Goal: Check status: Check status

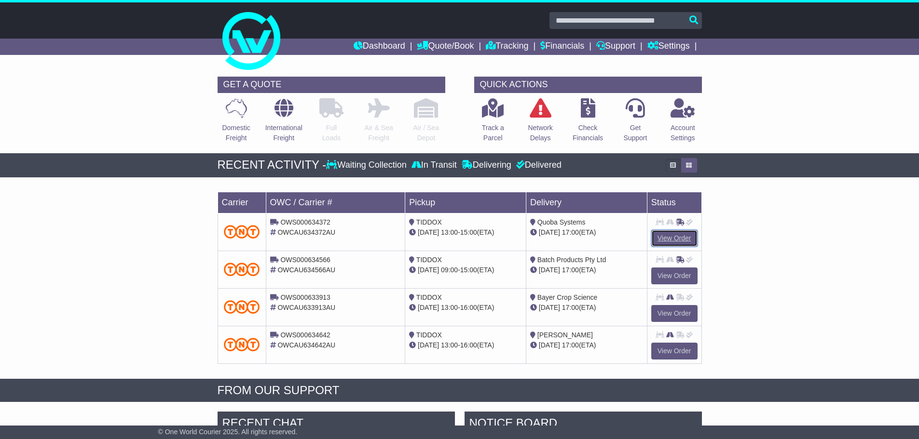
click at [663, 234] on link "View Order" at bounding box center [674, 238] width 46 height 17
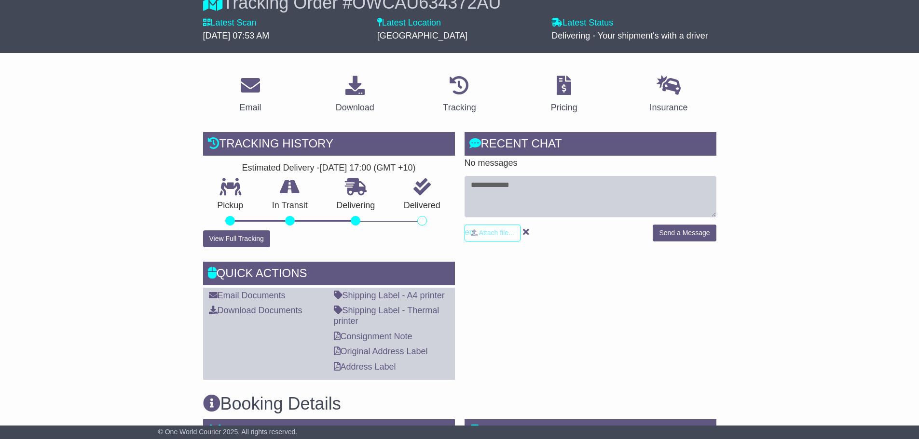
scroll to position [241, 0]
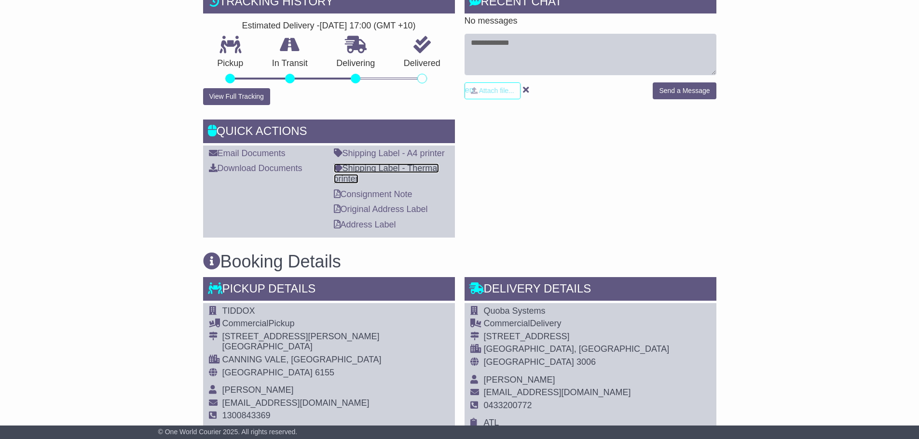
click at [372, 168] on link "Shipping Label - Thermal printer" at bounding box center [387, 173] width 106 height 20
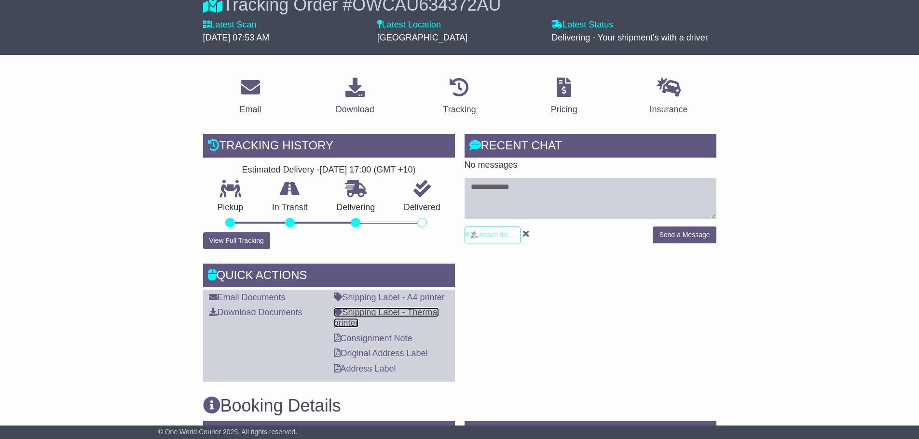
scroll to position [0, 0]
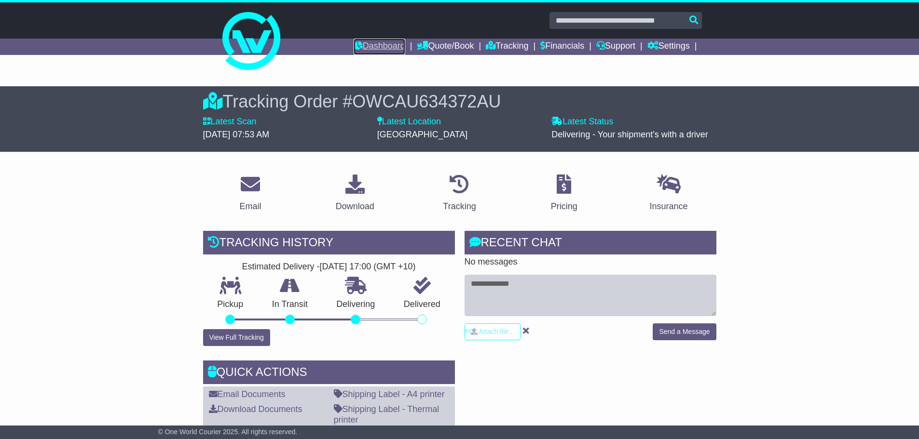
click at [366, 43] on link "Dashboard" at bounding box center [380, 47] width 52 height 16
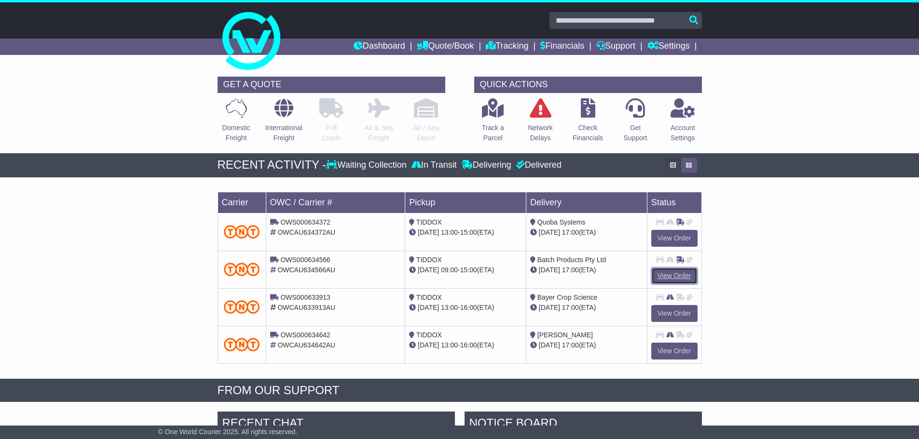
click at [671, 280] on link "View Order" at bounding box center [674, 276] width 46 height 17
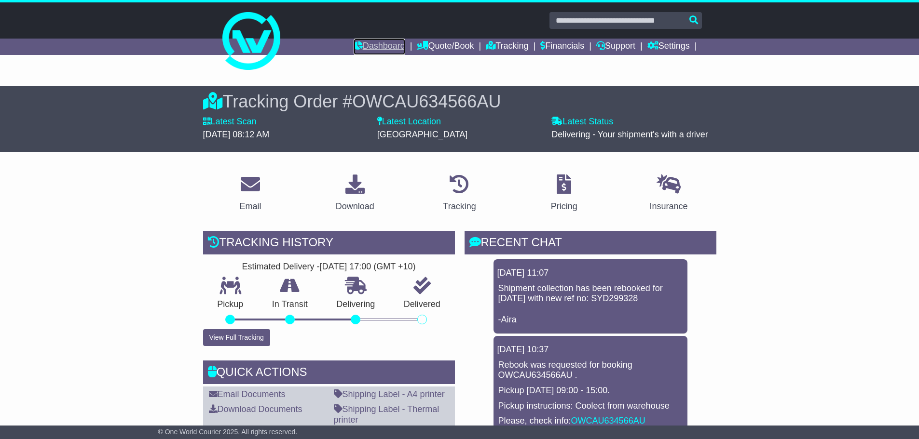
click at [381, 43] on link "Dashboard" at bounding box center [380, 47] width 52 height 16
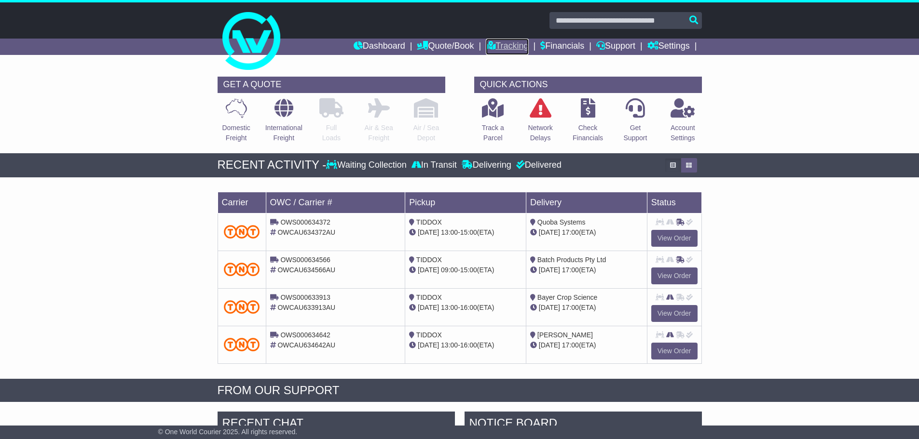
click at [501, 43] on link "Tracking" at bounding box center [507, 47] width 42 height 16
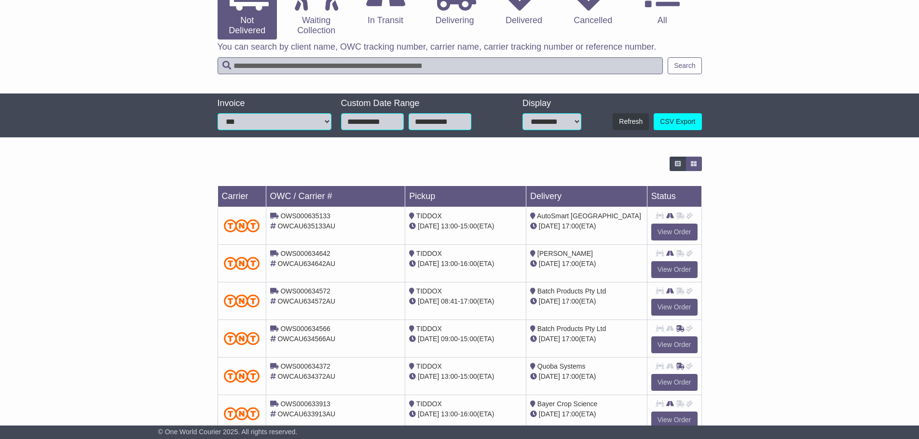
scroll to position [145, 0]
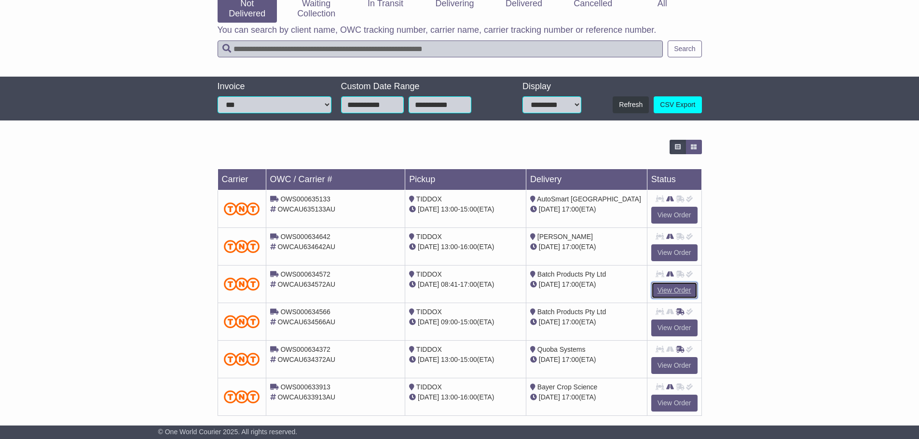
click at [675, 287] on link "View Order" at bounding box center [674, 290] width 46 height 17
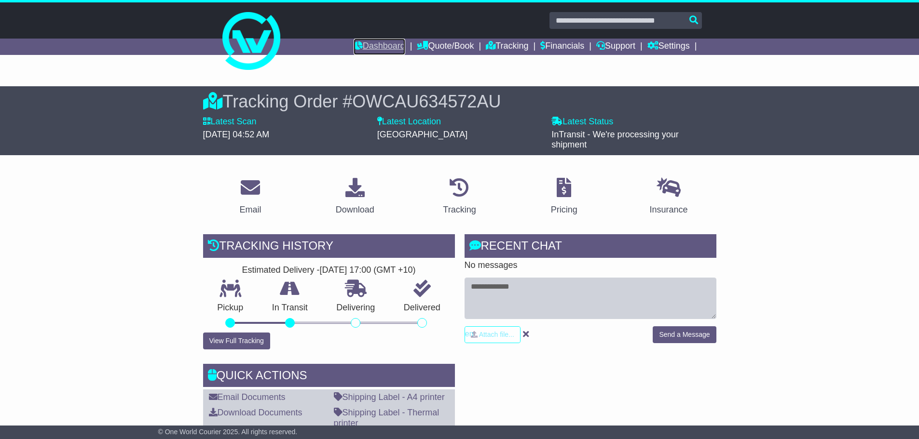
click at [375, 45] on link "Dashboard" at bounding box center [380, 47] width 52 height 16
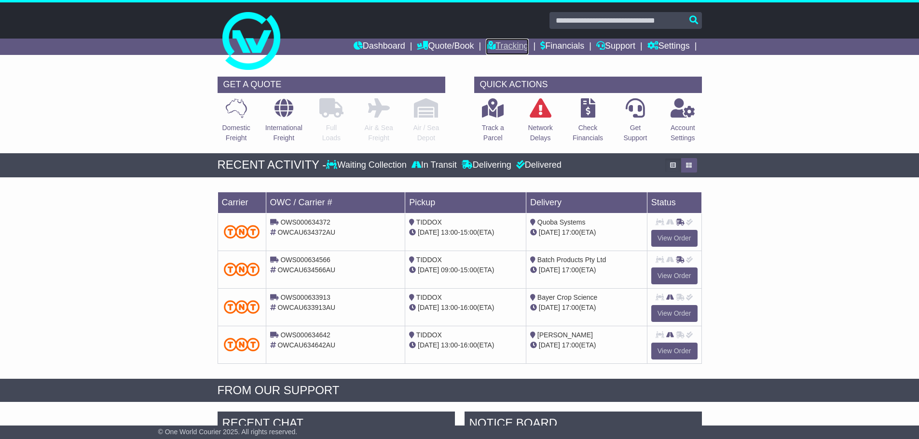
click at [495, 51] on link "Tracking" at bounding box center [507, 47] width 42 height 16
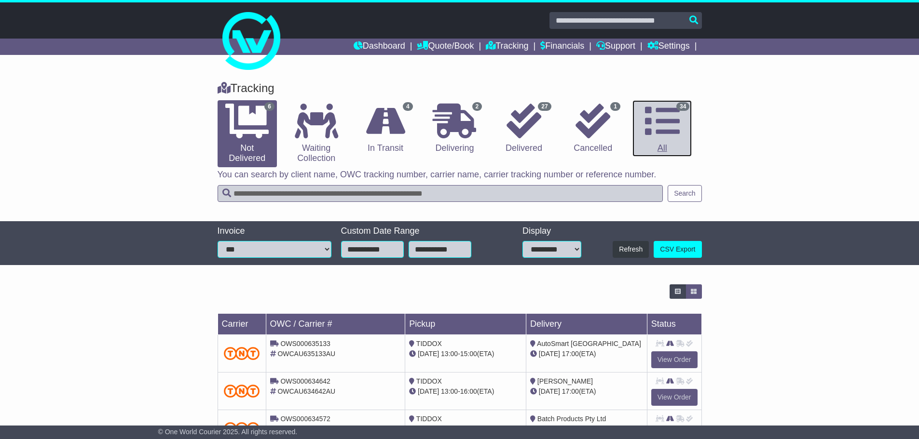
click at [653, 128] on icon at bounding box center [662, 121] width 35 height 35
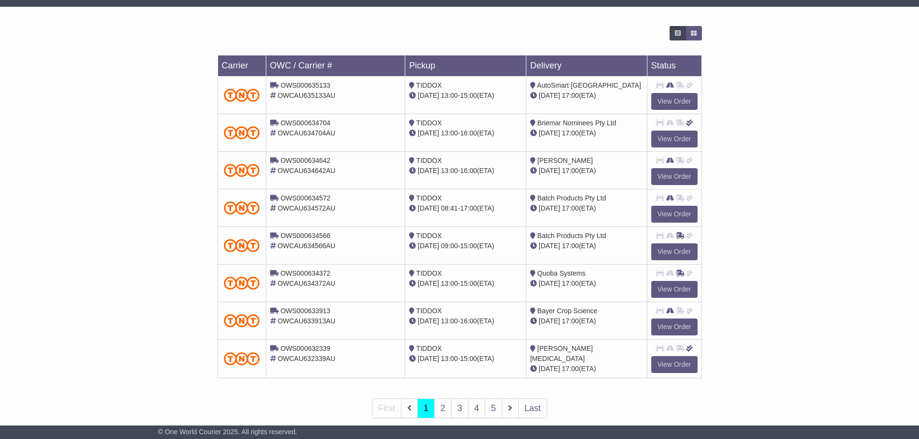
scroll to position [274, 0]
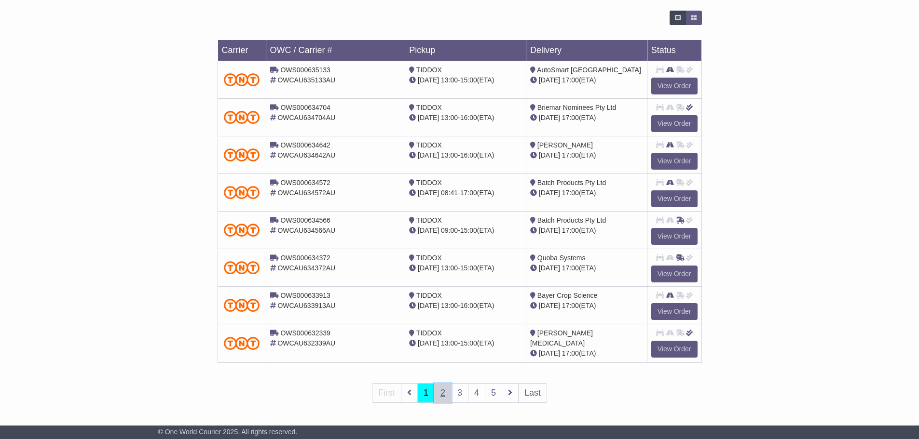
click at [446, 390] on link "2" at bounding box center [442, 393] width 17 height 20
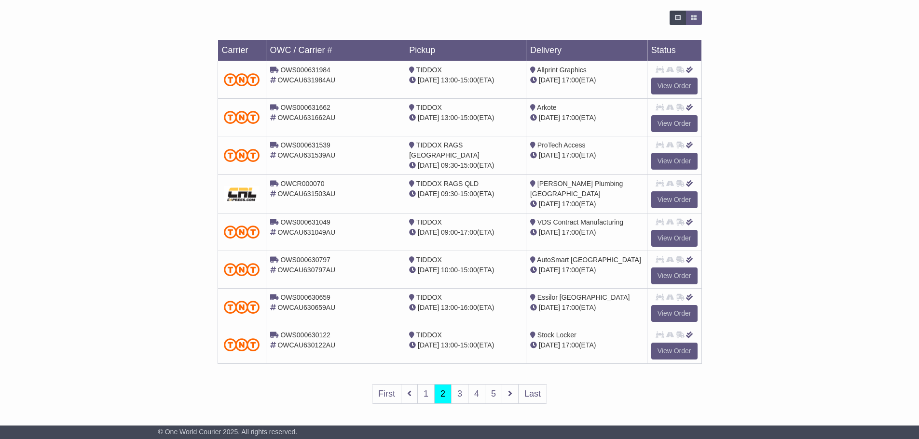
click at [463, 415] on div "Loading... No bookings found Carrier OWC / Carrier # Pickup Delivery Status OWS…" at bounding box center [460, 214] width 494 height 416
click at [458, 399] on link "3" at bounding box center [459, 394] width 17 height 20
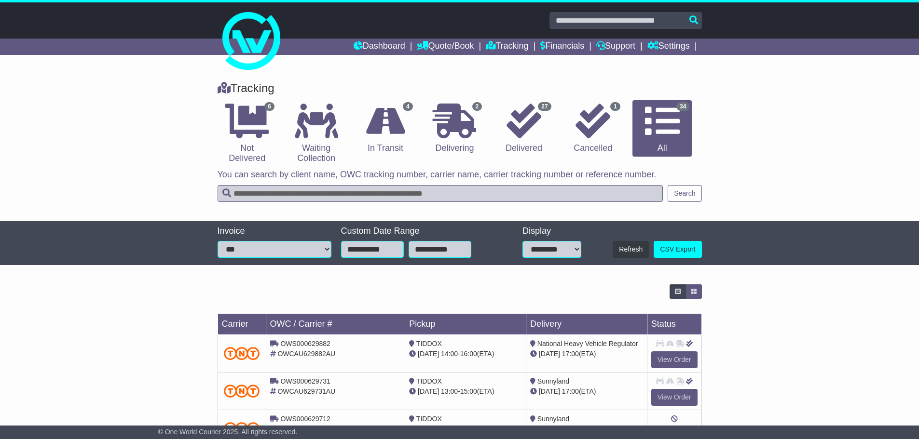
scroll to position [275, 0]
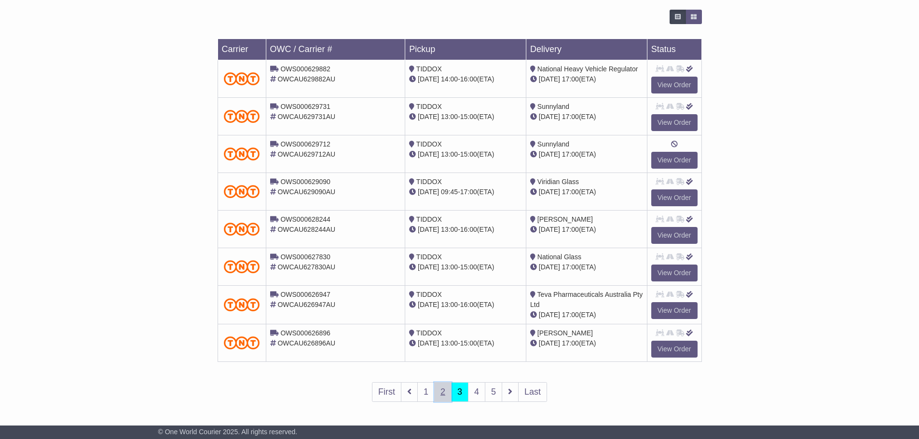
click at [446, 396] on link "2" at bounding box center [442, 392] width 17 height 20
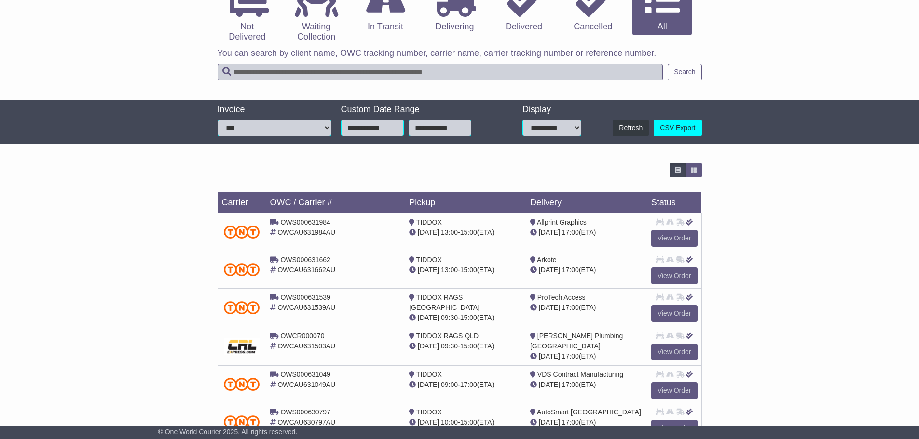
scroll to position [274, 0]
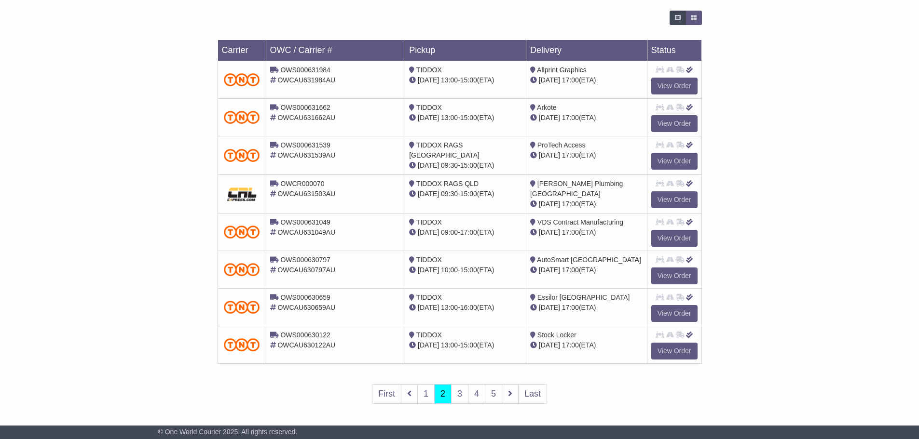
click at [435, 370] on div "Loading... No bookings found Carrier OWC / Carrier # Pickup Delivery Status OWS…" at bounding box center [460, 214] width 494 height 416
click at [760, 316] on div "Loading... No bookings found Carrier OWC / Carrier # Pickup Delivery Status OWS…" at bounding box center [459, 214] width 919 height 416
click at [456, 391] on link "3" at bounding box center [459, 394] width 17 height 20
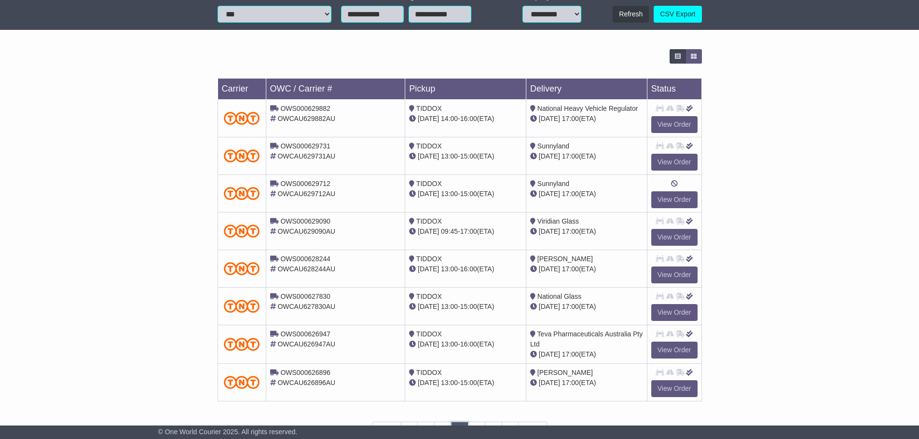
scroll to position [241, 0]
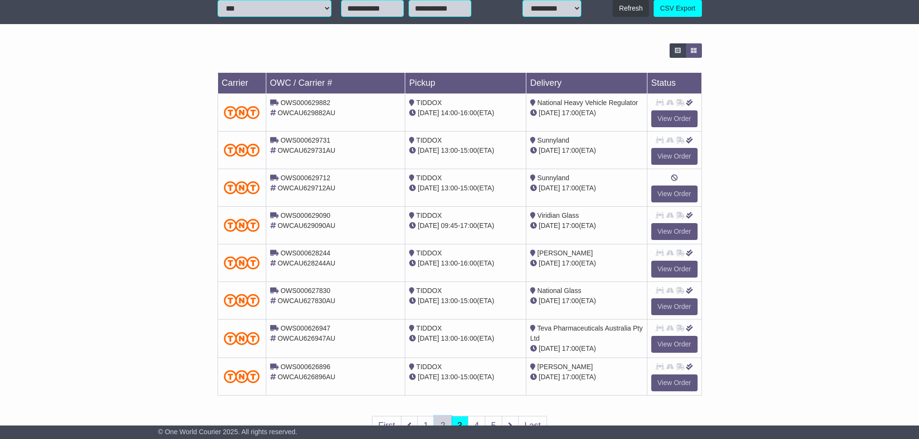
click at [445, 425] on link "2" at bounding box center [442, 426] width 17 height 20
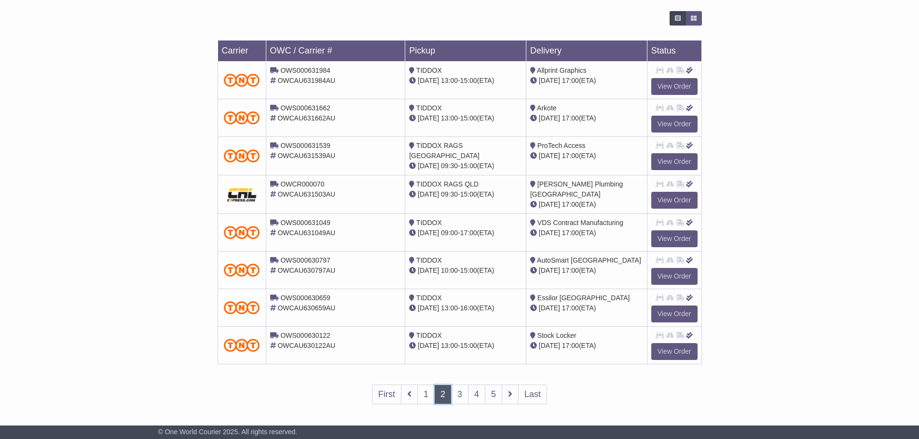
scroll to position [274, 0]
click at [683, 273] on link "View Order" at bounding box center [674, 276] width 46 height 17
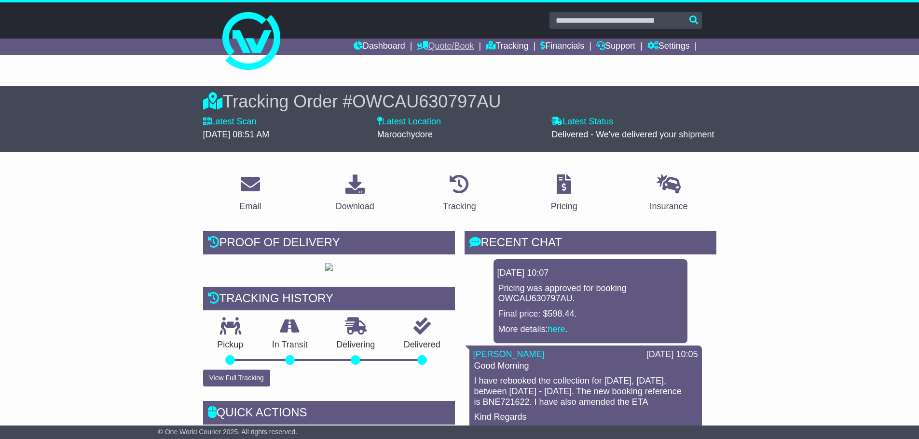
click at [445, 43] on link "Quote/Book" at bounding box center [445, 47] width 57 height 16
click at [508, 43] on link "Tracking" at bounding box center [507, 47] width 42 height 16
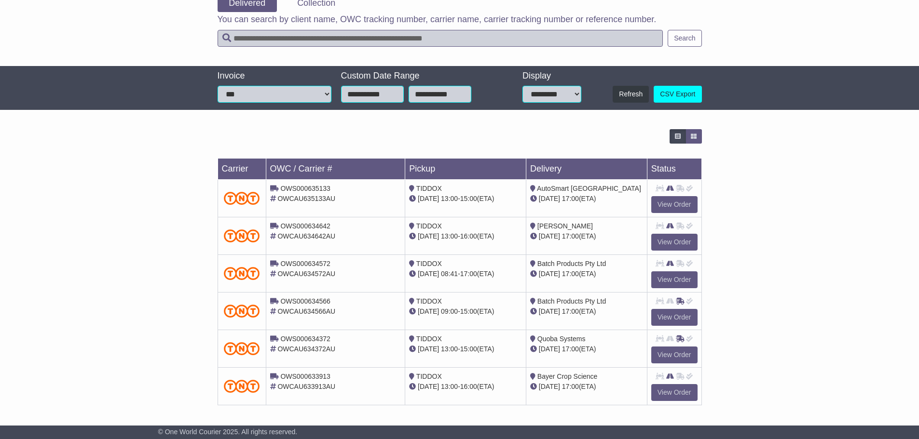
scroll to position [156, 0]
click at [779, 181] on div "Loading... No bookings found Carrier OWC / Carrier # Pickup Delivery Status OWS…" at bounding box center [459, 272] width 919 height 296
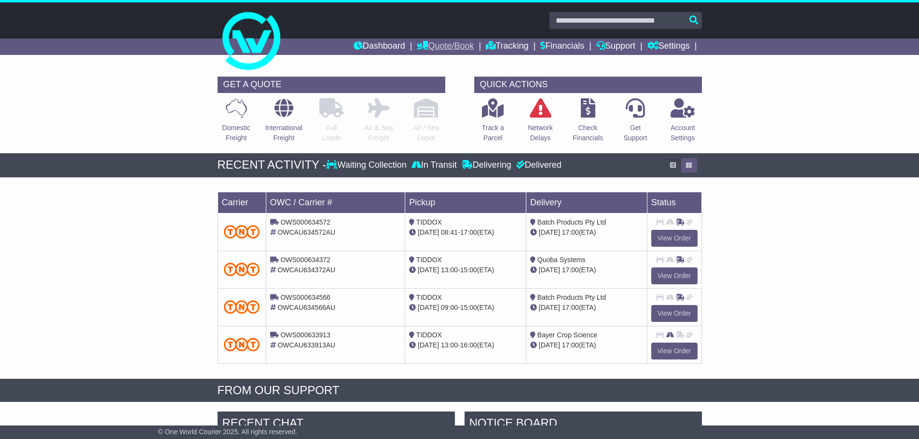
click at [432, 44] on link "Quote/Book" at bounding box center [445, 47] width 57 height 16
click at [425, 63] on link "Domestic" at bounding box center [455, 63] width 76 height 11
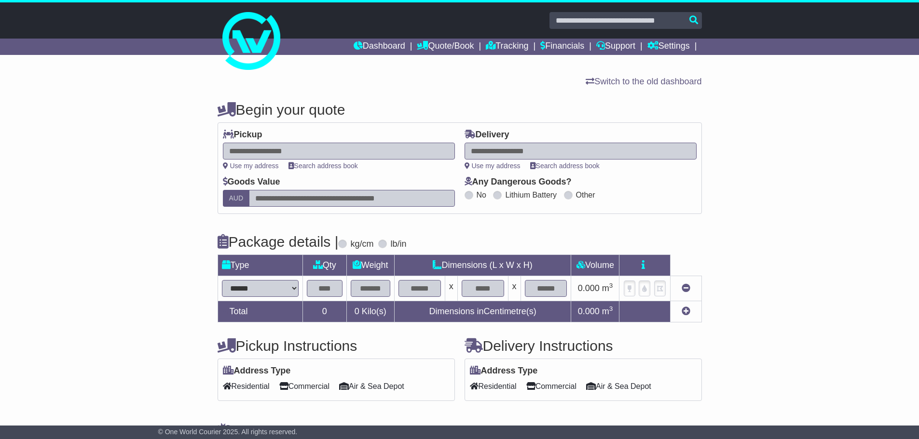
click at [155, 173] on div "**********" at bounding box center [459, 291] width 919 height 398
click at [501, 47] on link "Tracking" at bounding box center [507, 47] width 42 height 16
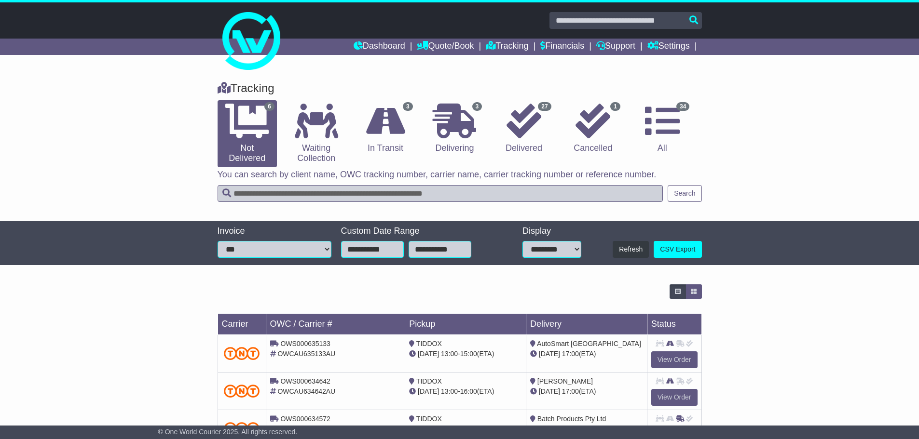
click at [852, 108] on div "Tracking 6 Not Delivered 0 Waiting Collection 3 In Transit 3 Delivering 1" at bounding box center [459, 147] width 919 height 150
click at [850, 109] on div "Tracking 6 Not Delivered 0 Waiting Collection 3 In Transit 3 Delivering 1" at bounding box center [459, 147] width 919 height 150
click at [848, 110] on div "Tracking 6 Not Delivered 0 Waiting Collection 3 In Transit 3 Delivering 1" at bounding box center [459, 147] width 919 height 150
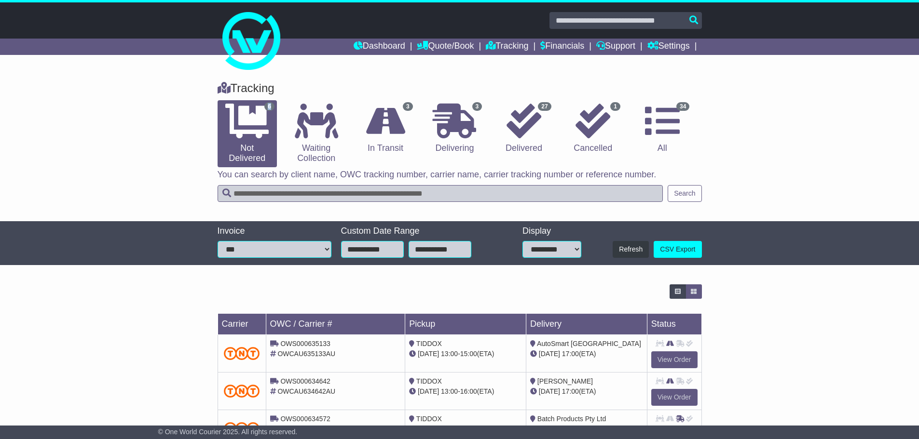
click at [848, 110] on div "Tracking 6 Not Delivered 0 Waiting Collection 3 In Transit 3 Delivering 1" at bounding box center [459, 147] width 919 height 150
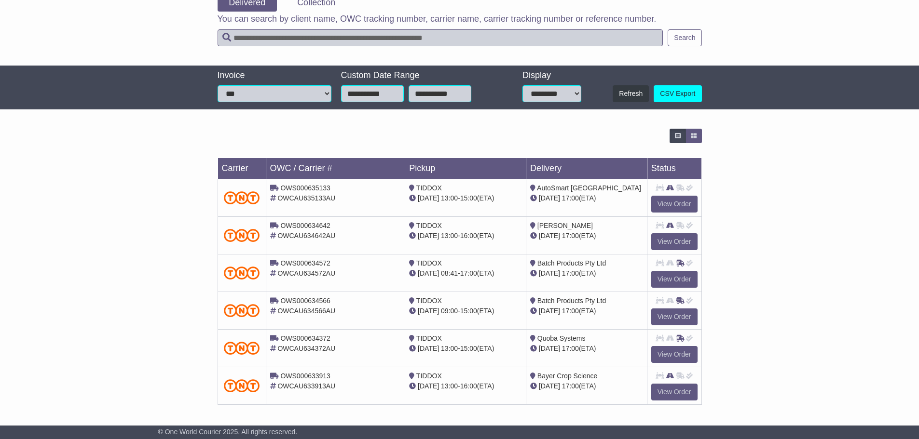
click at [568, 92] on select "**********" at bounding box center [551, 93] width 59 height 17
select select "**"
click at [522, 85] on select "**********" at bounding box center [551, 93] width 59 height 17
click at [807, 299] on div "Loading... No bookings found Carrier OWC / Carrier # Pickup Delivery Status OWS…" at bounding box center [459, 272] width 919 height 296
click at [807, 288] on div "Loading... No bookings found Carrier OWC / Carrier # Pickup Delivery Status OWS…" at bounding box center [459, 272] width 919 height 296
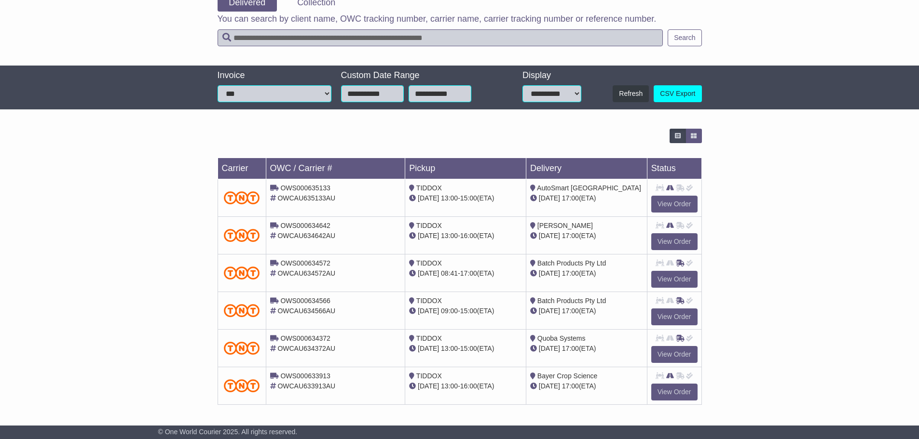
click at [808, 278] on div "Loading... No bookings found Carrier OWC / Carrier # Pickup Delivery Status OWS…" at bounding box center [459, 272] width 919 height 296
click at [804, 250] on div "Loading... No bookings found Carrier OWC / Carrier # Pickup Delivery Status OWS…" at bounding box center [459, 272] width 919 height 296
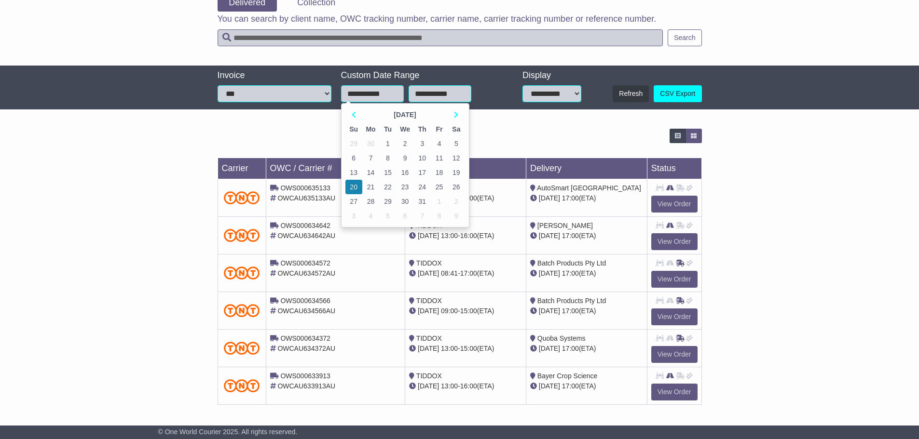
click at [376, 95] on input "**********" at bounding box center [372, 93] width 63 height 17
click at [204, 173] on div "Loading... No bookings found Carrier OWC / Carrier # Pickup Delivery Status OWS…" at bounding box center [459, 272] width 919 height 296
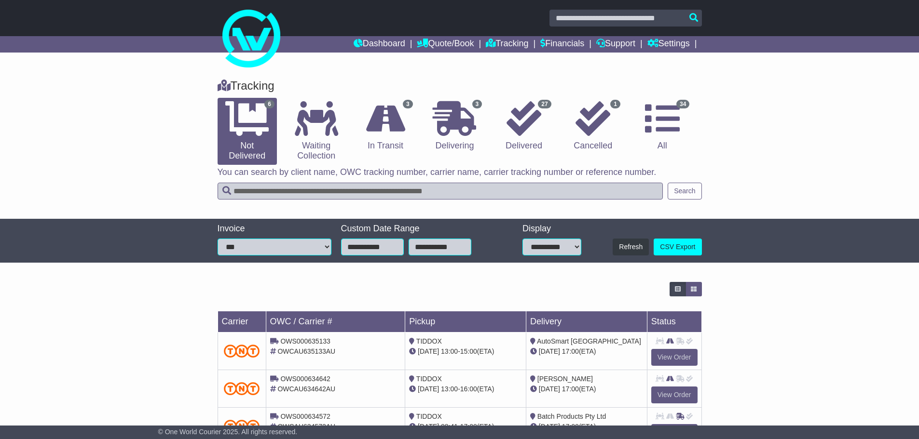
scroll to position [0, 0]
